Goal: Navigation & Orientation: Find specific page/section

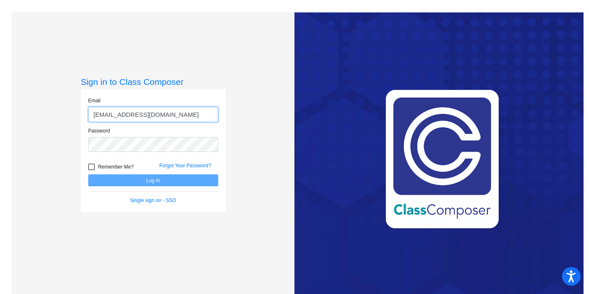
type input "[EMAIL_ADDRESS][DOMAIN_NAME]"
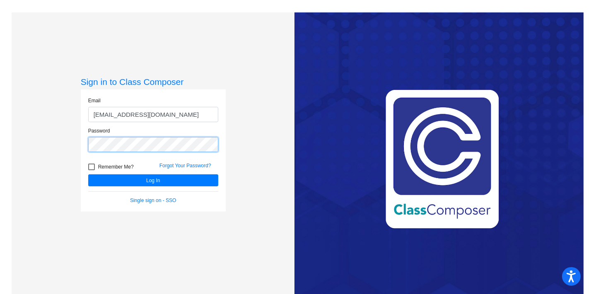
click at [88, 174] on button "Log In" at bounding box center [153, 180] width 130 height 12
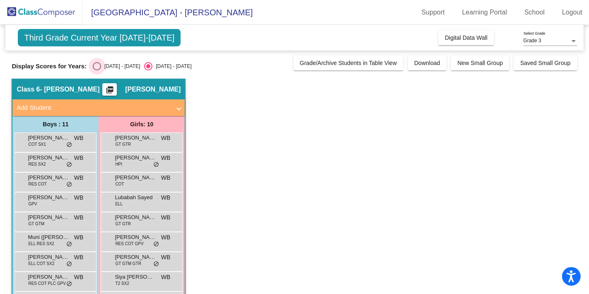
click at [109, 64] on div "[DATE] - [DATE]" at bounding box center [120, 66] width 39 height 7
click at [97, 70] on input "[DATE] - [DATE]" at bounding box center [96, 70] width 0 height 0
radio input "true"
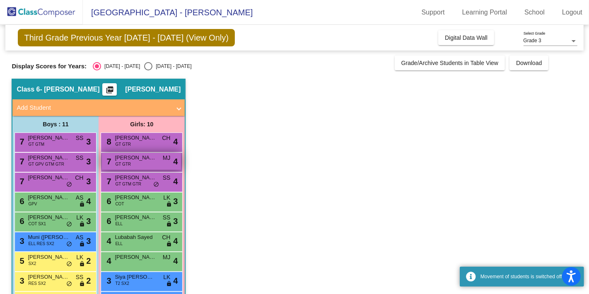
scroll to position [70, 0]
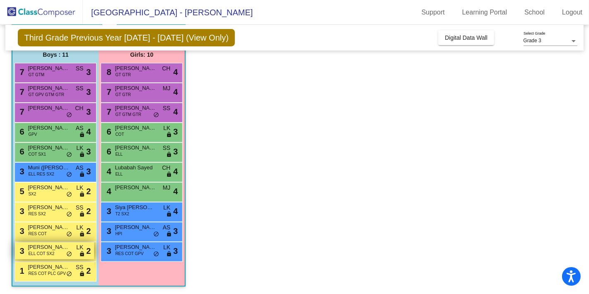
click at [53, 254] on span "ELL COT SX2" at bounding box center [41, 253] width 26 height 6
